Goal: Information Seeking & Learning: Learn about a topic

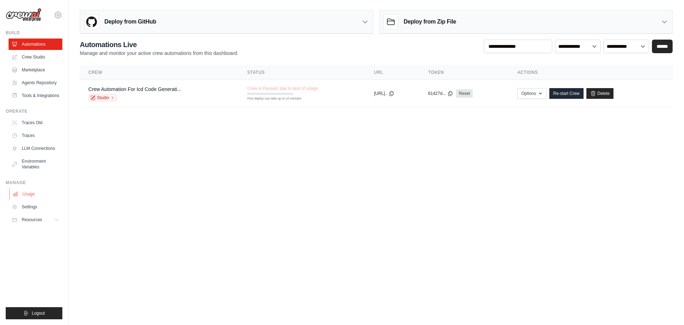
click at [31, 199] on link "Usage" at bounding box center [36, 193] width 54 height 11
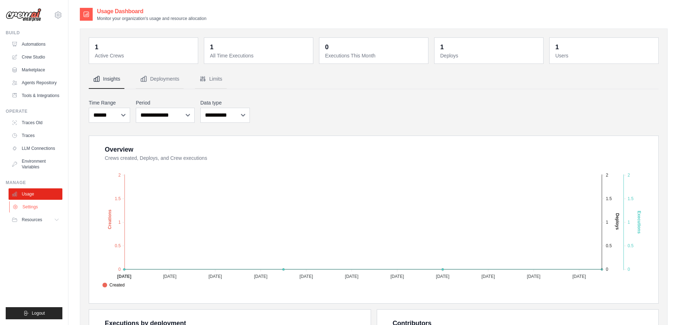
click at [32, 212] on link "Settings" at bounding box center [36, 206] width 54 height 11
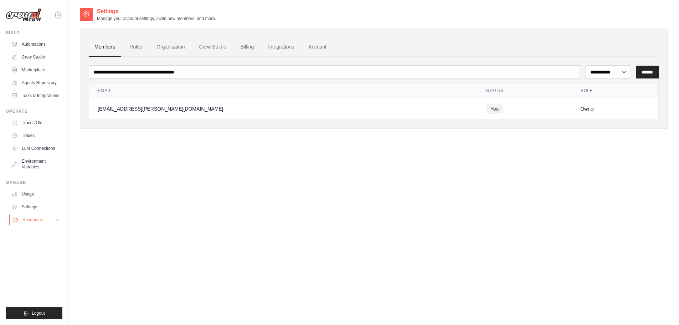
click at [34, 222] on span "Resources" at bounding box center [32, 220] width 20 height 6
click at [32, 41] on link "Automations" at bounding box center [36, 43] width 54 height 11
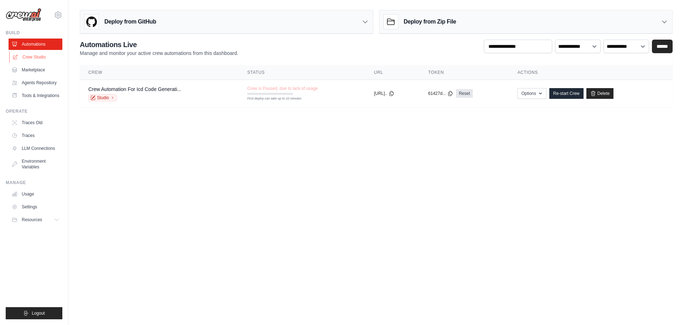
click at [33, 54] on link "Crew Studio" at bounding box center [36, 56] width 54 height 11
click at [37, 43] on link "Automations" at bounding box center [36, 43] width 54 height 11
click at [47, 224] on button "Resources" at bounding box center [36, 219] width 54 height 11
click at [36, 269] on span "Video Tutorials" at bounding box center [39, 266] width 28 height 6
